Goal: Task Accomplishment & Management: Manage account settings

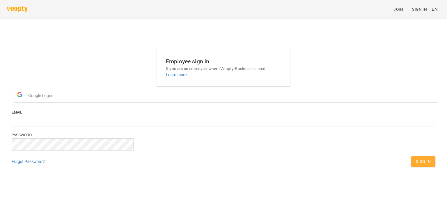
click at [234, 102] on button "Google Login" at bounding box center [226, 95] width 424 height 13
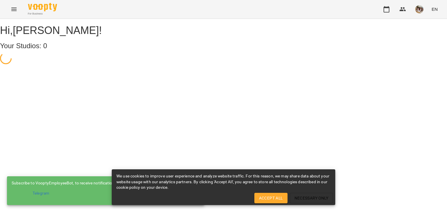
select select "**"
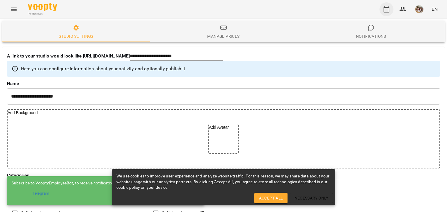
click at [387, 8] on icon "button" at bounding box center [386, 9] width 7 height 7
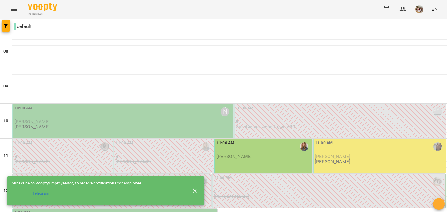
click at [195, 191] on icon "button" at bounding box center [195, 191] width 4 height 4
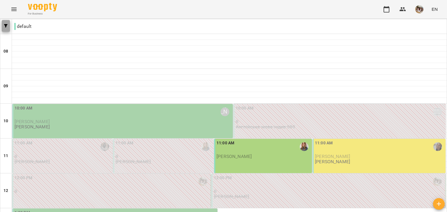
click at [5, 29] on button "button" at bounding box center [6, 26] width 8 height 12
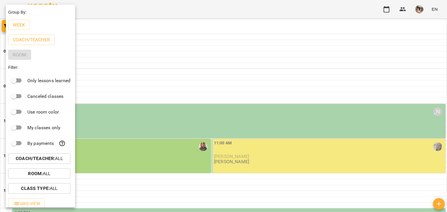
scroll to position [17, 0]
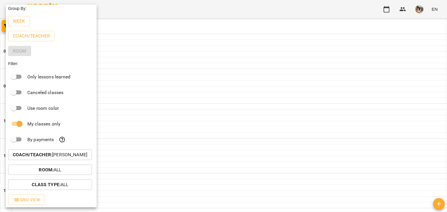
click at [21, 21] on p "Week" at bounding box center [19, 21] width 13 height 7
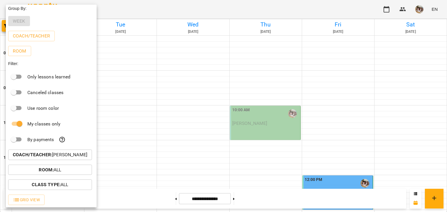
click at [188, 33] on div at bounding box center [223, 106] width 447 height 212
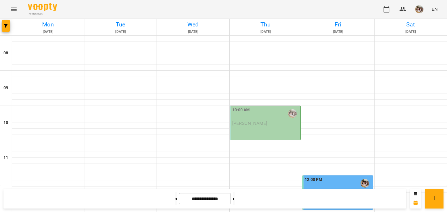
scroll to position [262, 0]
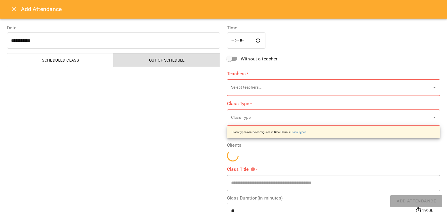
type input "**********"
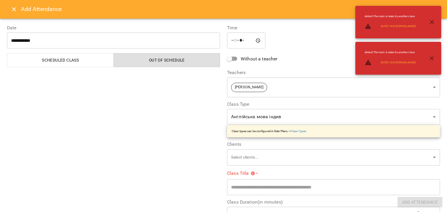
scroll to position [0, 0]
click at [18, 6] on button "Close" at bounding box center [14, 9] width 14 height 14
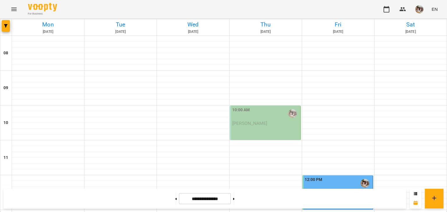
scroll to position [320, 0]
drag, startPoint x: 73, startPoint y: 52, endPoint x: 196, endPoint y: 86, distance: 128.1
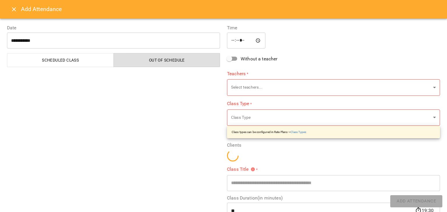
type input "**********"
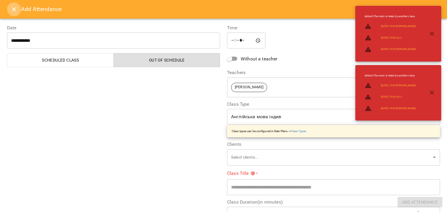
click at [12, 9] on icon "Close" at bounding box center [13, 9] width 7 height 7
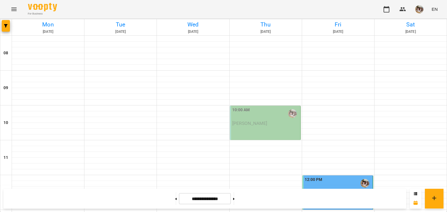
drag, startPoint x: 141, startPoint y: 22, endPoint x: 175, endPoint y: 6, distance: 37.7
click at [175, 6] on div "For Business EN" at bounding box center [223, 9] width 447 height 19
